Goal: Answer question/provide support

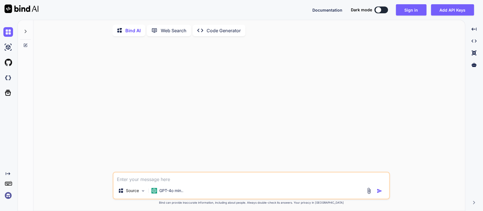
click at [25, 29] on icon at bounding box center [25, 31] width 5 height 5
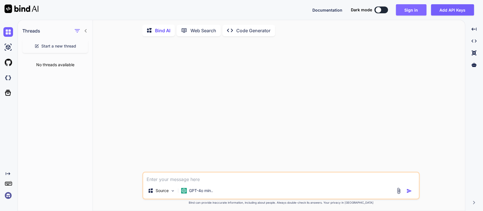
click at [411, 8] on button "Sign in" at bounding box center [411, 9] width 31 height 11
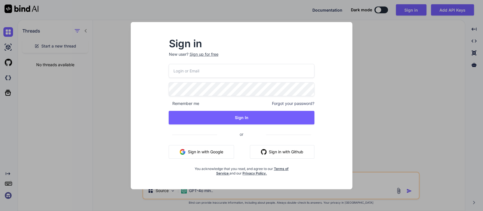
click at [202, 152] on button "Sign in with Google" at bounding box center [201, 152] width 65 height 14
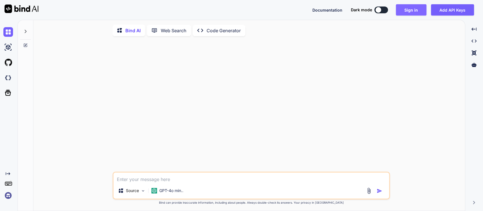
click at [415, 10] on button "Sign in" at bounding box center [411, 9] width 31 height 11
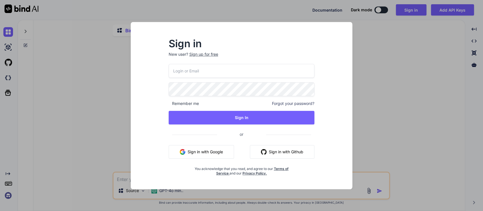
type textarea "x"
click at [201, 151] on button "Sign in with Google" at bounding box center [201, 152] width 65 height 14
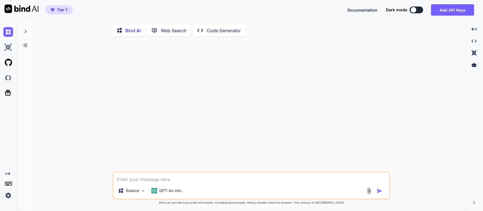
click at [24, 30] on icon at bounding box center [25, 31] width 5 height 5
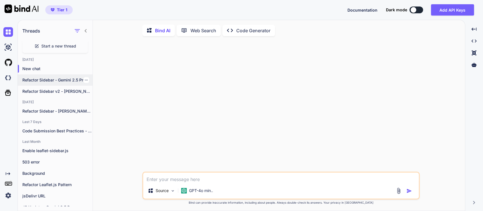
click at [49, 80] on p "Refactor Sidebar - Gemini 2.5 Pro" at bounding box center [57, 80] width 70 height 6
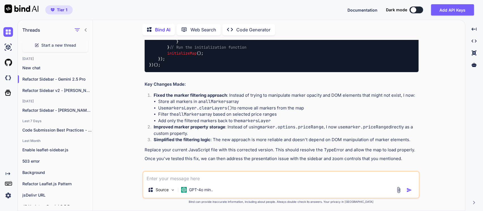
scroll to position [4665, 0]
click at [163, 118] on li "Add only the filtered markers back to the markersLayer" at bounding box center [288, 121] width 261 height 7
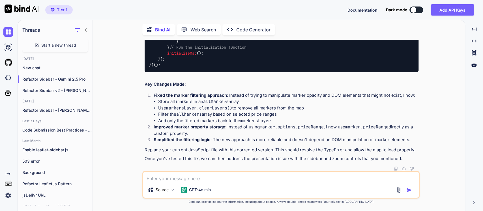
drag, startPoint x: 258, startPoint y: 79, endPoint x: 219, endPoint y: 83, distance: 39.0
copy code "listings-map-eqr"
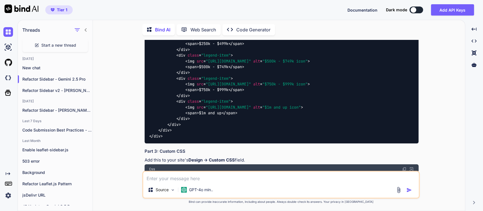
scroll to position [2102, 0]
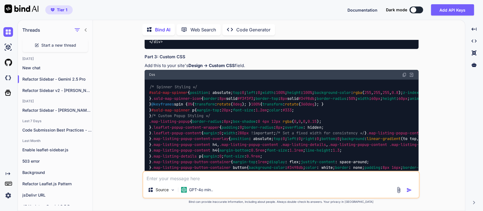
click at [168, 91] on span "#sold-map-spinner" at bounding box center [168, 92] width 39 height 5
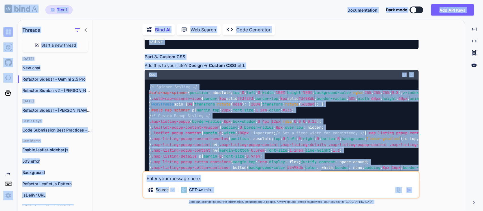
click at [259, 87] on div "/* Spinner Styling */ #sold-map-spinner { position : absolute; top : 0 ; left :…" at bounding box center [282, 182] width 274 height 205
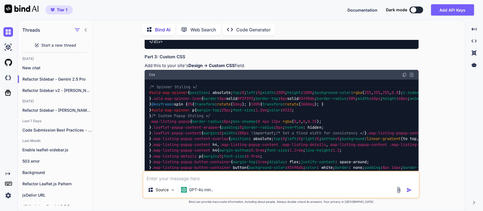
click at [404, 73] on img at bounding box center [404, 74] width 5 height 5
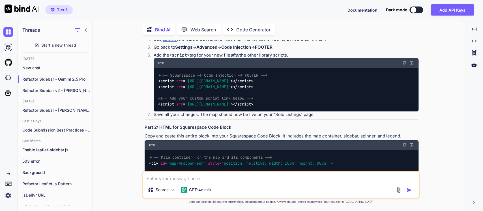
scroll to position [1598, 0]
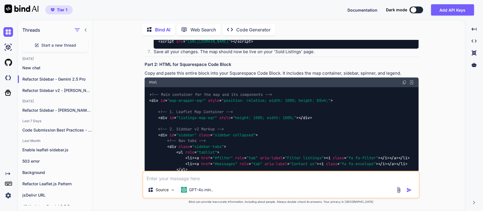
click at [406, 80] on img at bounding box center [404, 82] width 5 height 5
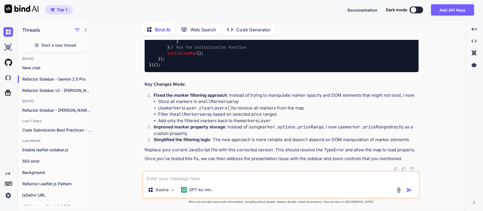
scroll to position [4682, 0]
